Goal: Information Seeking & Learning: Learn about a topic

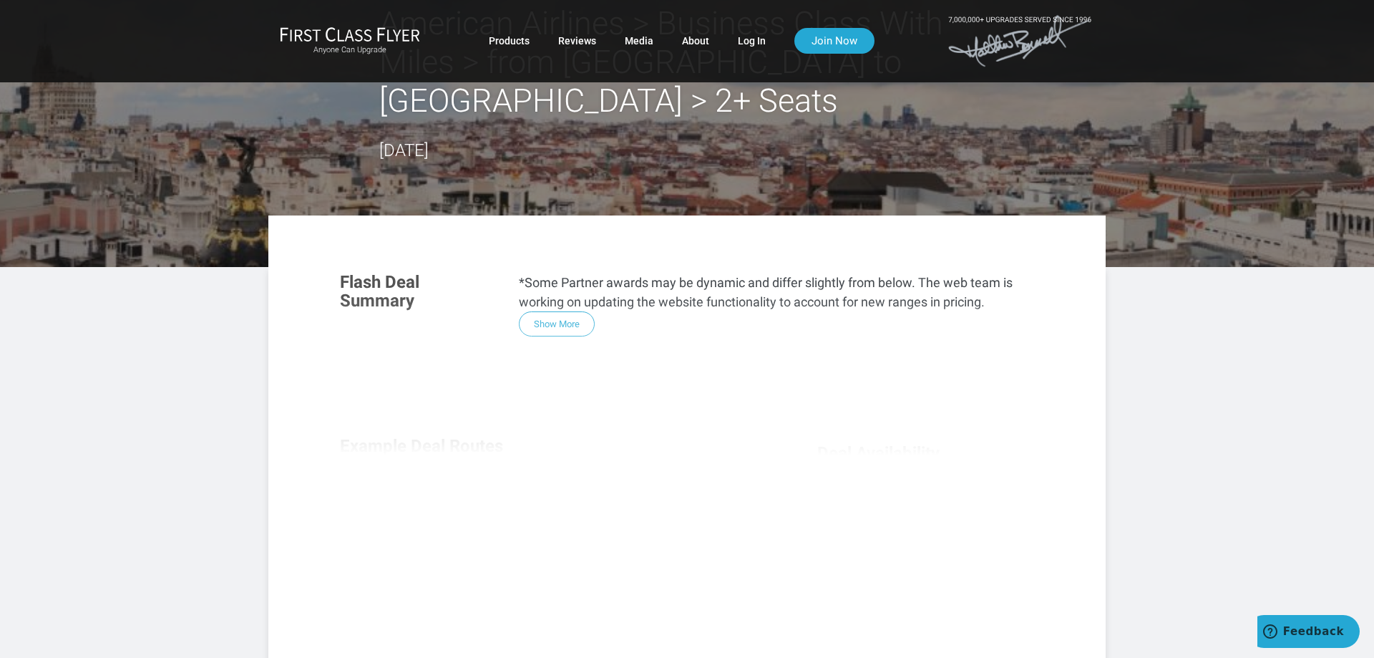
click at [569, 329] on div "Flash Deal Summary *Some Partner awards may be dynamic and differ slightly from…" at bounding box center [687, 453] width 723 height 390
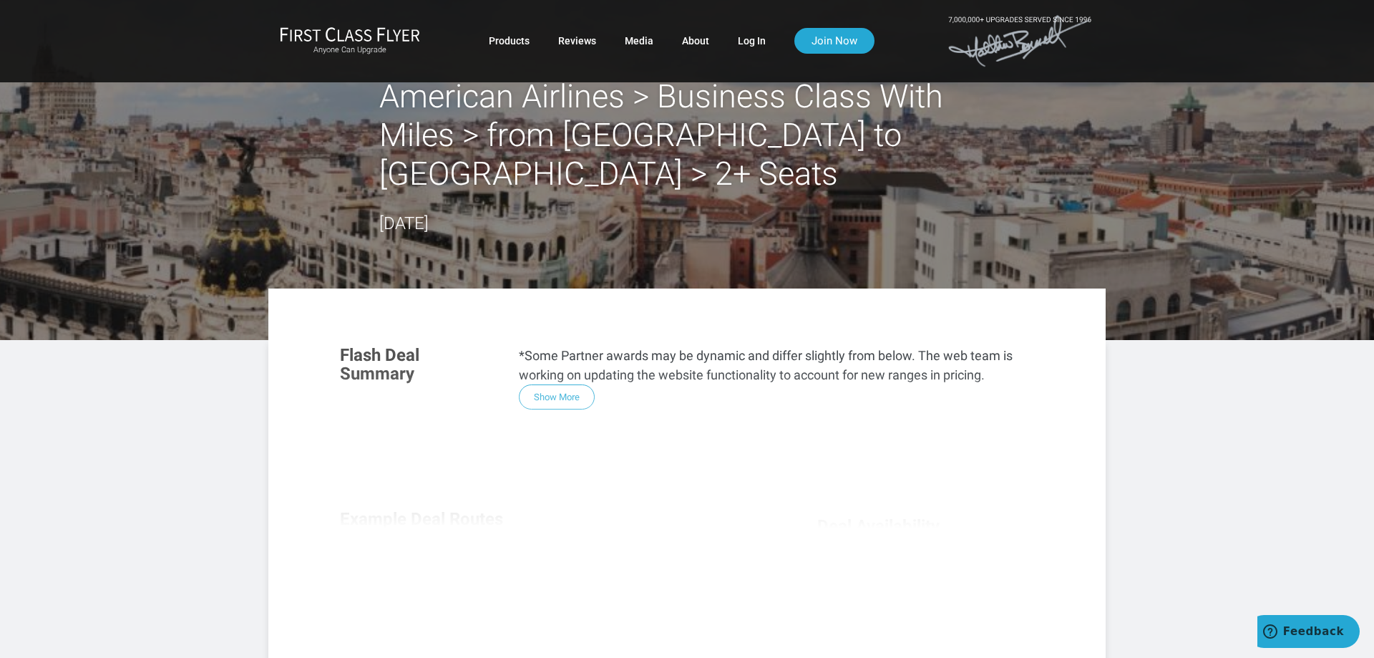
click at [560, 397] on div "Flash Deal Summary *Some Partner awards may be dynamic and differ slightly from…" at bounding box center [687, 526] width 723 height 390
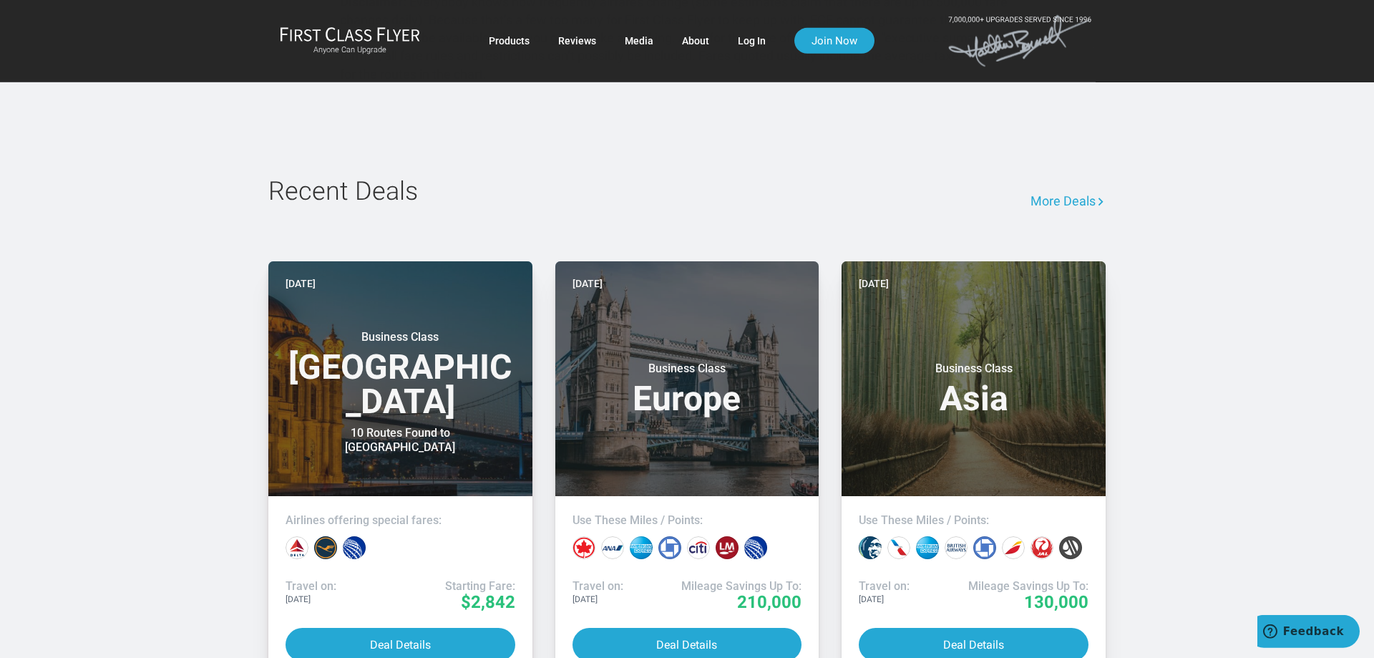
scroll to position [1022, 0]
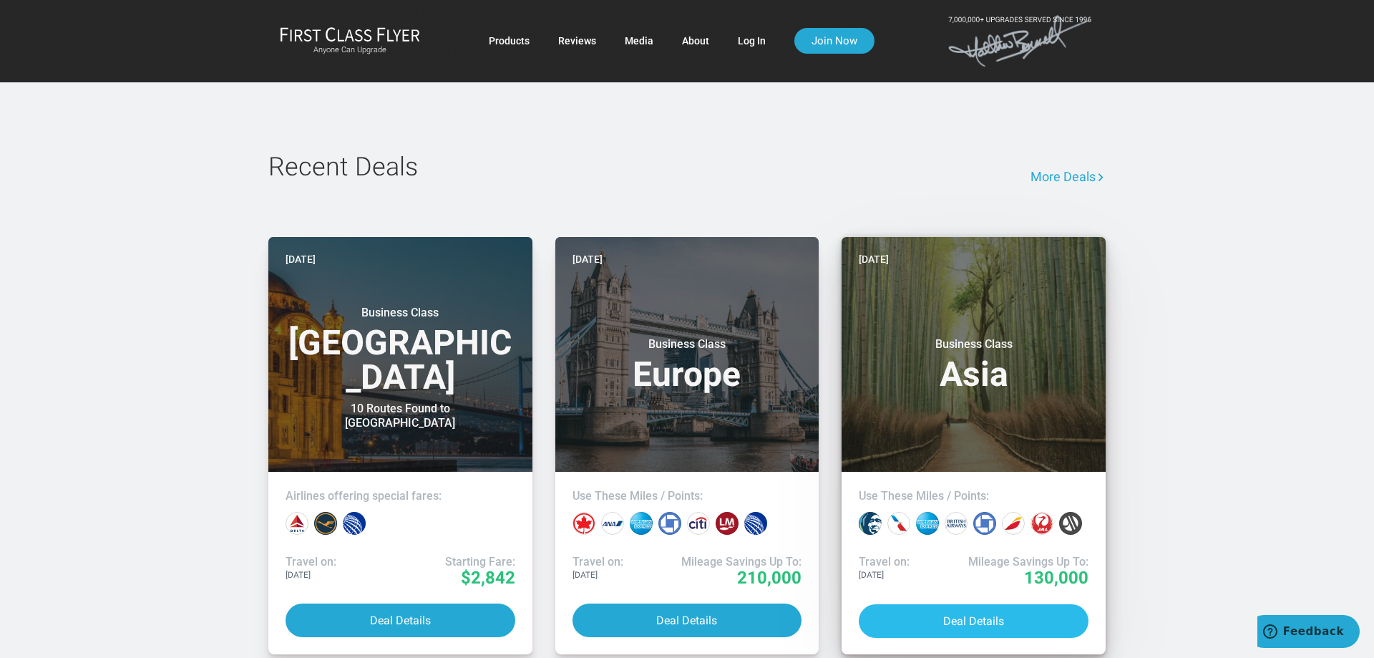
click at [979, 623] on button "Deal Details" at bounding box center [974, 621] width 230 height 34
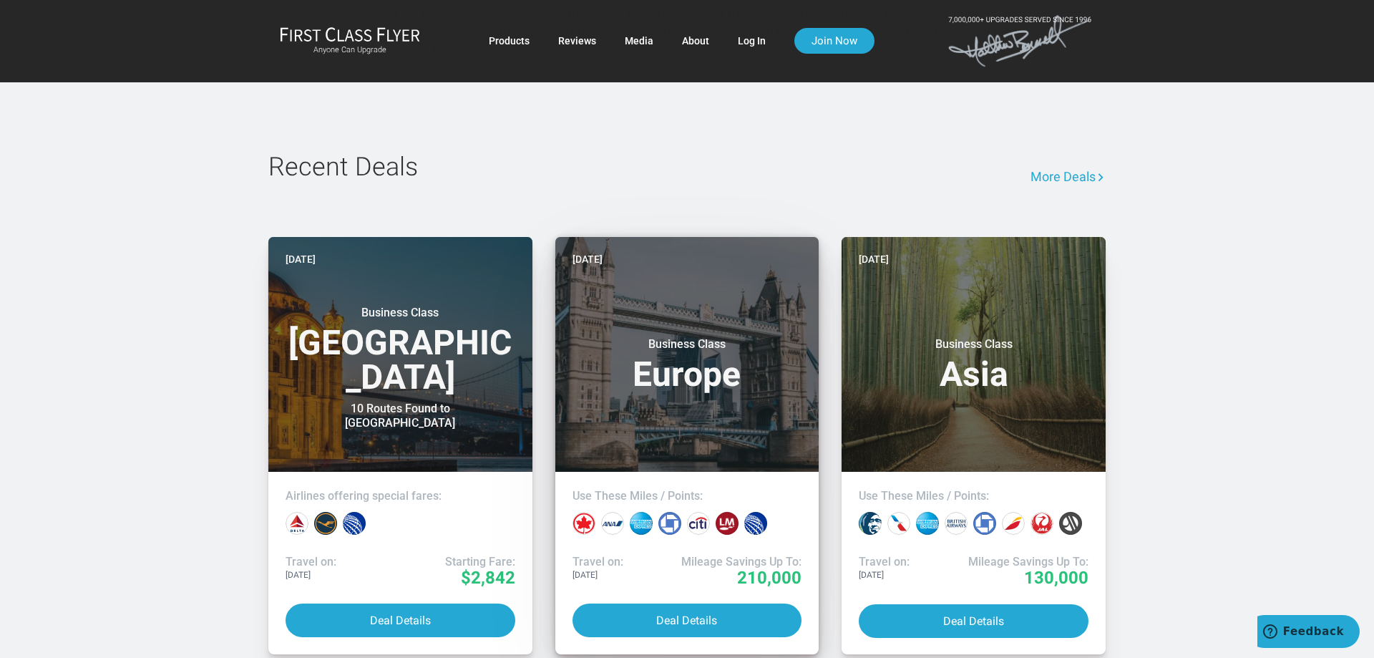
scroll to position [1095, 0]
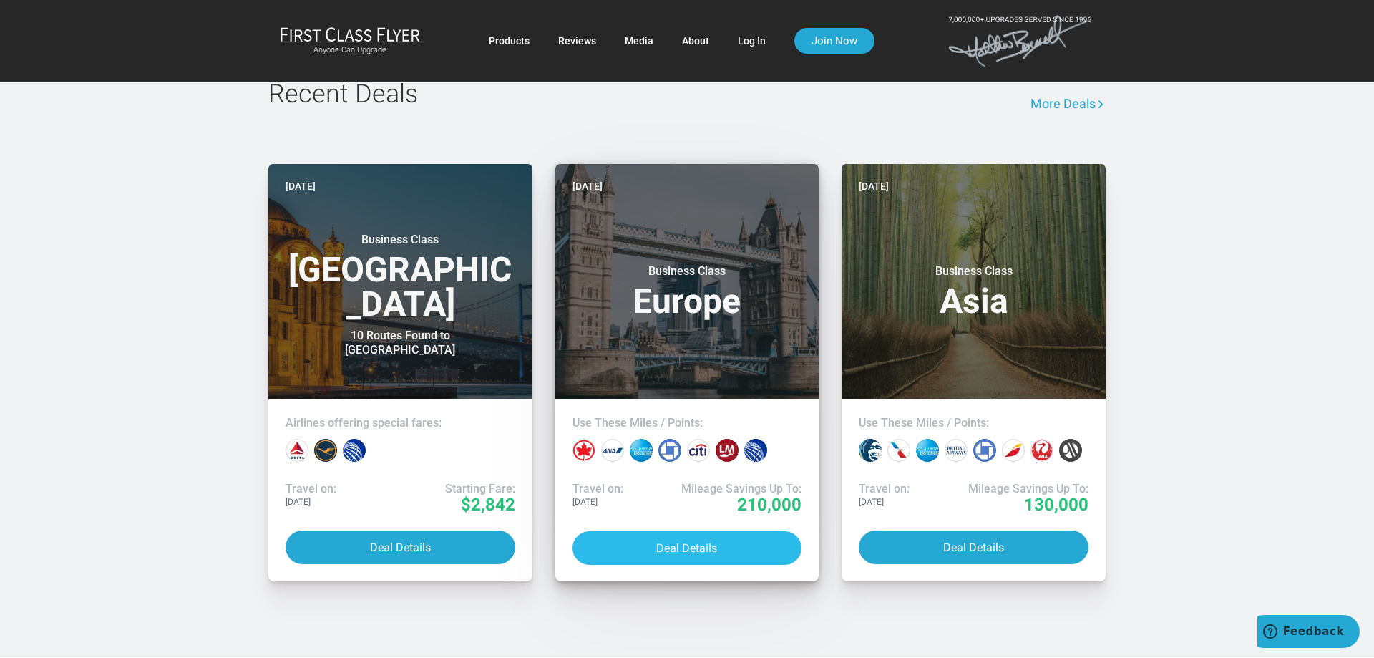
click at [695, 541] on button "Deal Details" at bounding box center [688, 548] width 230 height 34
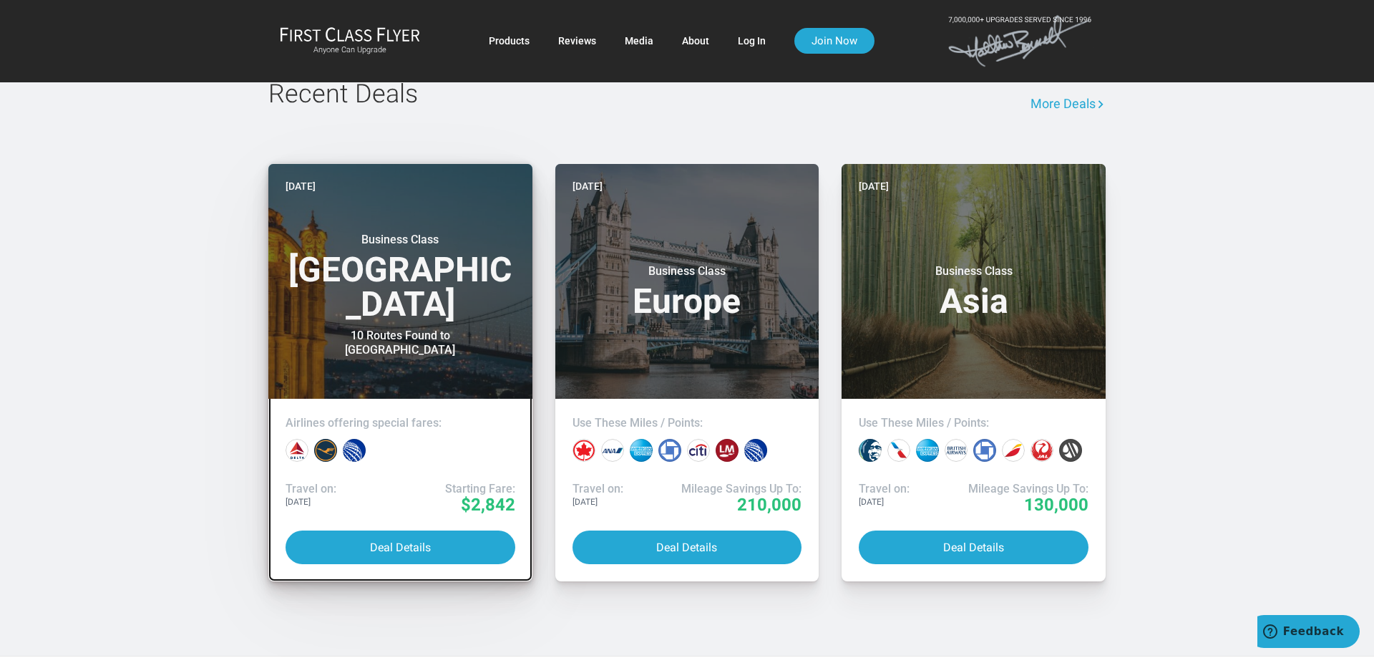
click at [432, 384] on header "[DATE] Business Class Middle East 10 Routes Found to [GEOGRAPHIC_DATA]" at bounding box center [400, 281] width 264 height 235
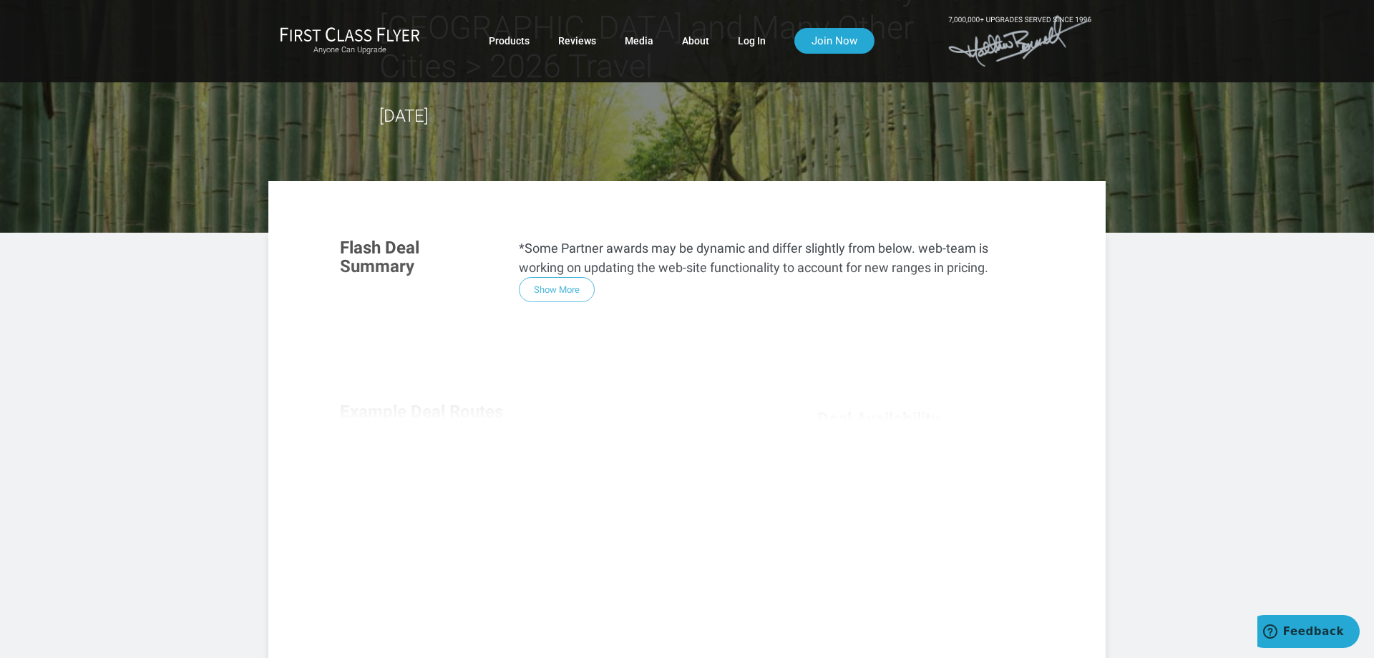
click at [546, 246] on div "Flash Deal Summary *Some Partner awards may be dynamic and differ slightly from…" at bounding box center [687, 419] width 723 height 390
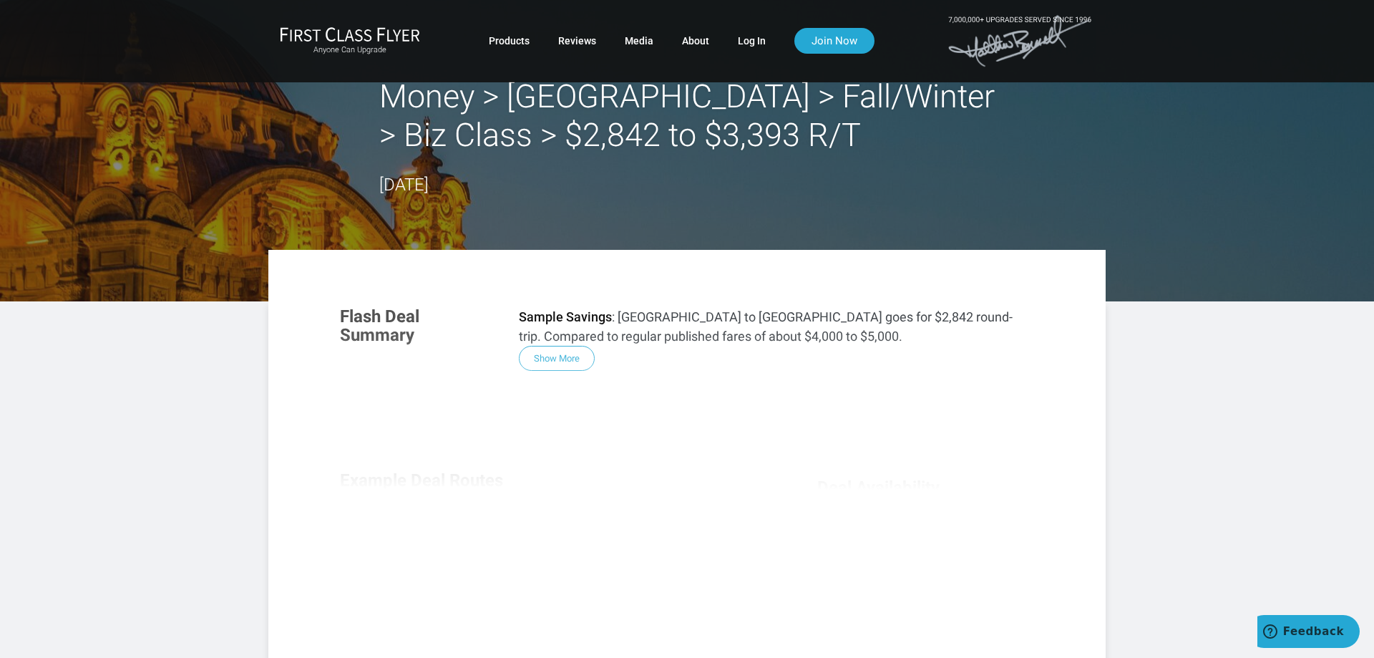
click at [569, 359] on div "Flash Deal Summary Sample Savings : Boston to Istanbul goes for $2,842 round-tr…" at bounding box center [687, 488] width 723 height 390
click at [654, 314] on p "Sample Savings : Boston to Istanbul goes for $2,842 round-trip. Compared to reg…" at bounding box center [776, 326] width 515 height 39
